Goal: Transaction & Acquisition: Book appointment/travel/reservation

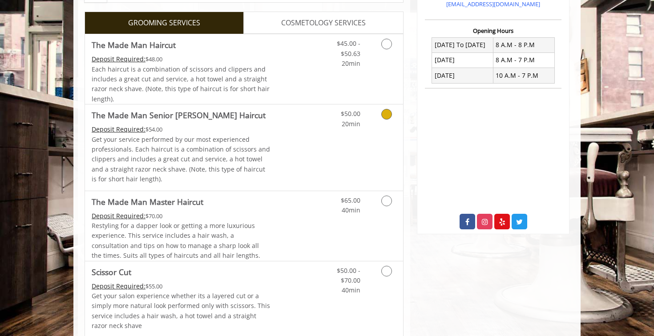
scroll to position [214, 0]
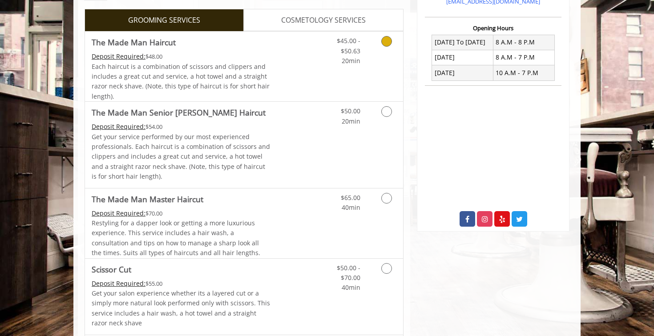
click at [321, 69] on link "Discounted Price" at bounding box center [296, 67] width 53 height 70
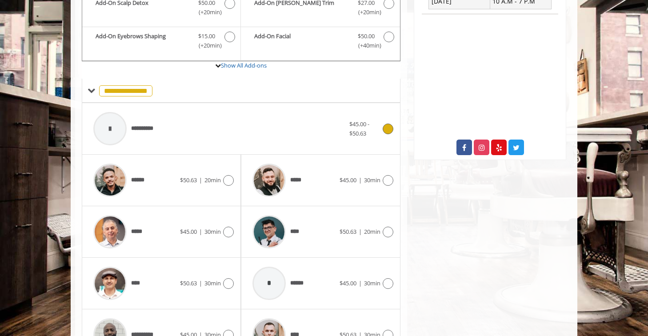
scroll to position [287, 0]
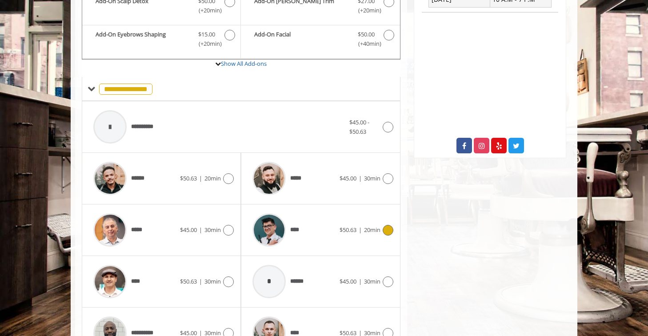
click at [289, 214] on div at bounding box center [269, 230] width 42 height 42
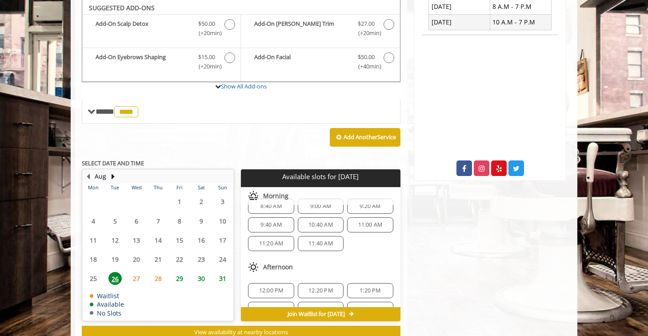
scroll to position [15, 0]
click at [186, 279] on div "29" at bounding box center [180, 278] width 18 height 13
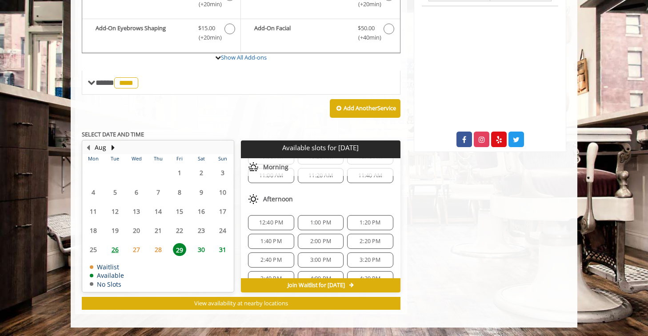
scroll to position [72, 0]
click at [160, 250] on span "28" at bounding box center [158, 249] width 13 height 13
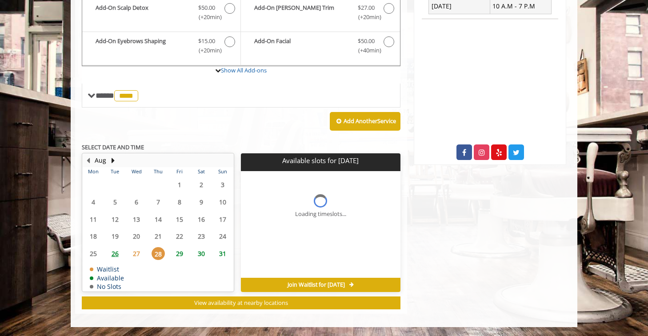
scroll to position [0, 0]
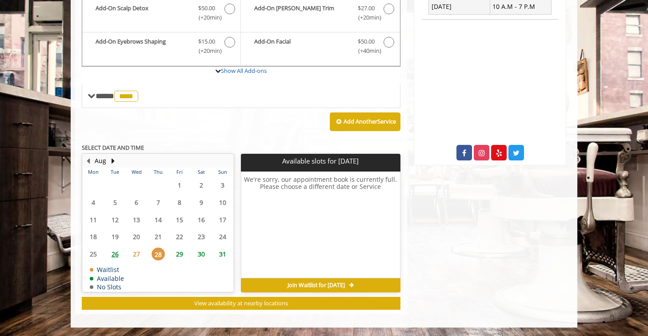
click at [174, 253] on span "29" at bounding box center [179, 254] width 13 height 13
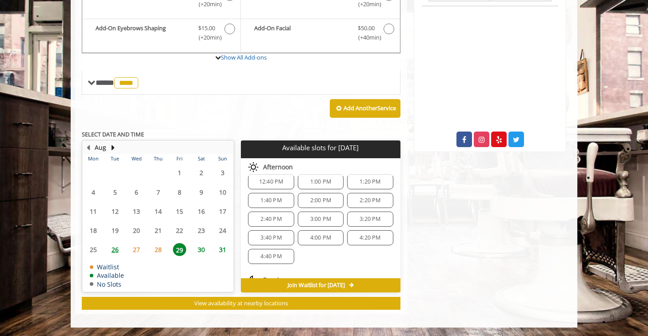
scroll to position [112, 0]
click at [310, 237] on span "4:00 PM" at bounding box center [320, 238] width 21 height 7
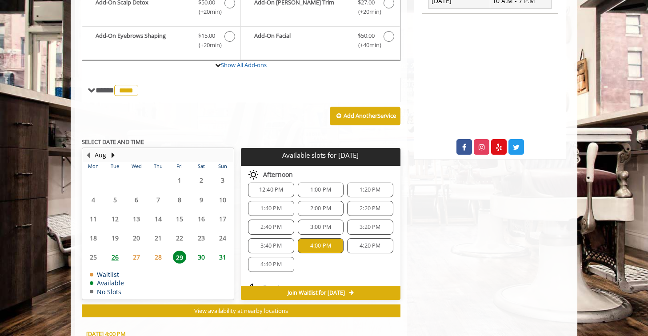
scroll to position [454, 0]
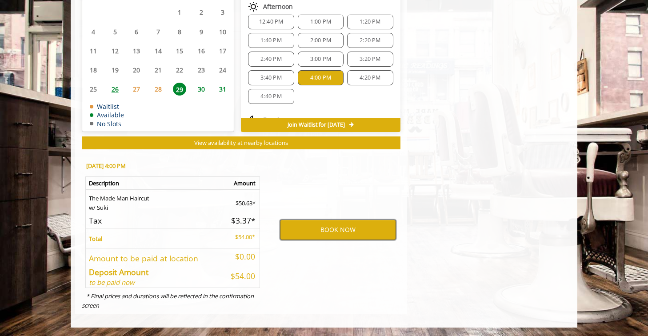
click at [337, 228] on button "BOOK NOW" at bounding box center [338, 230] width 116 height 20
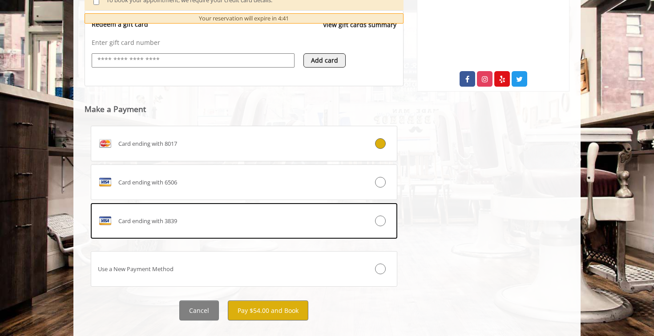
scroll to position [370, 0]
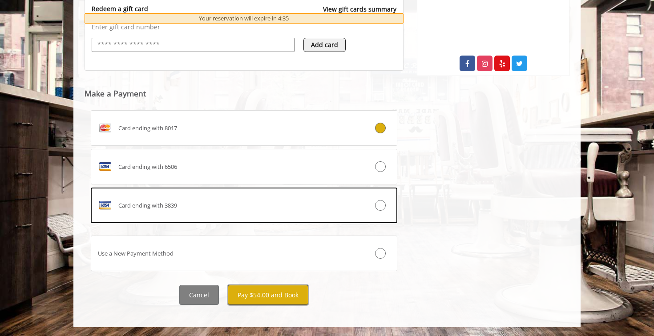
click at [266, 293] on button "Pay $54.00 and Book" at bounding box center [268, 295] width 80 height 20
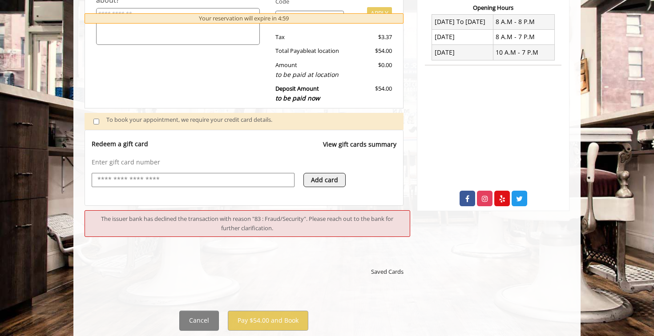
scroll to position [307, 0]
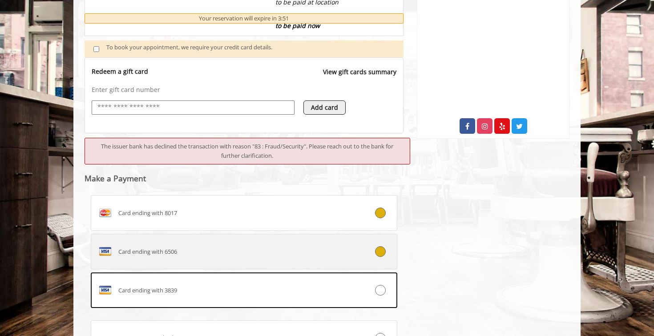
click at [317, 261] on label "Card ending with 6506" at bounding box center [244, 252] width 306 height 36
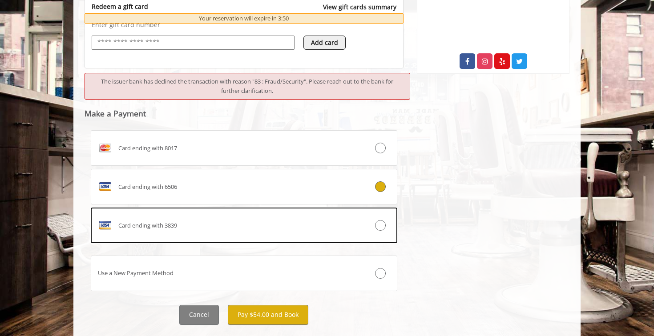
scroll to position [392, 0]
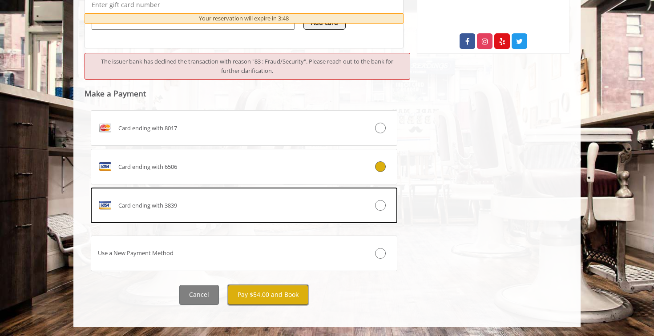
click at [265, 296] on button "Pay $54.00 and Book" at bounding box center [268, 295] width 80 height 20
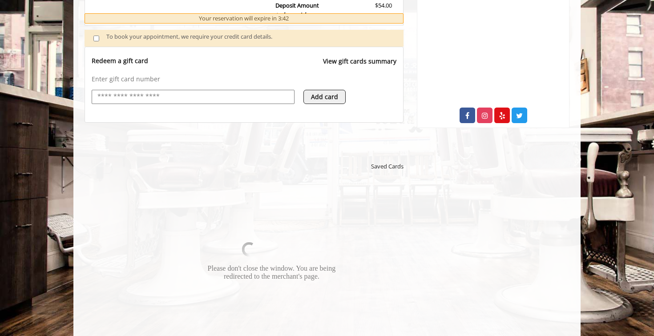
scroll to position [320, 0]
